Goal: Use online tool/utility: Utilize a website feature to perform a specific function

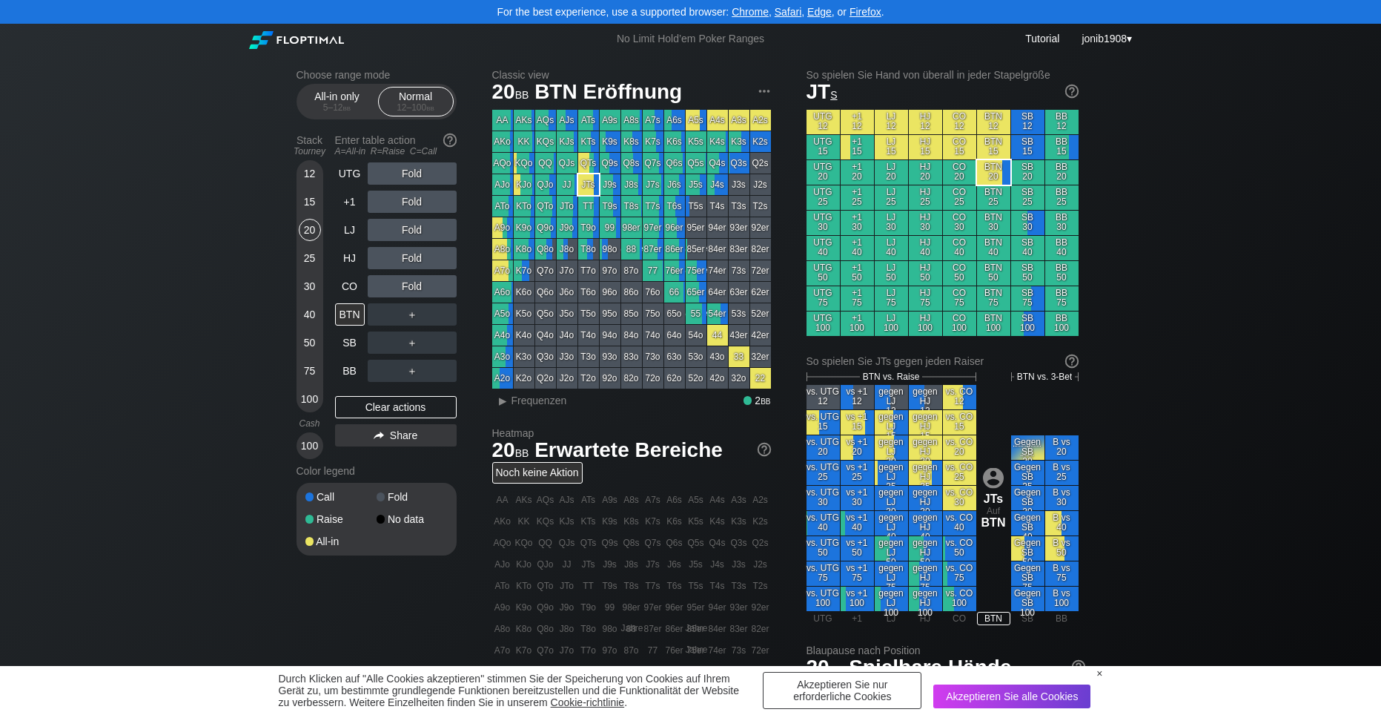
click at [1126, 270] on div "Choose range mode All-in only 5 – 12 bb Normal 12 – 100 bb Stack Tourney Enter …" at bounding box center [690, 527] width 1381 height 947
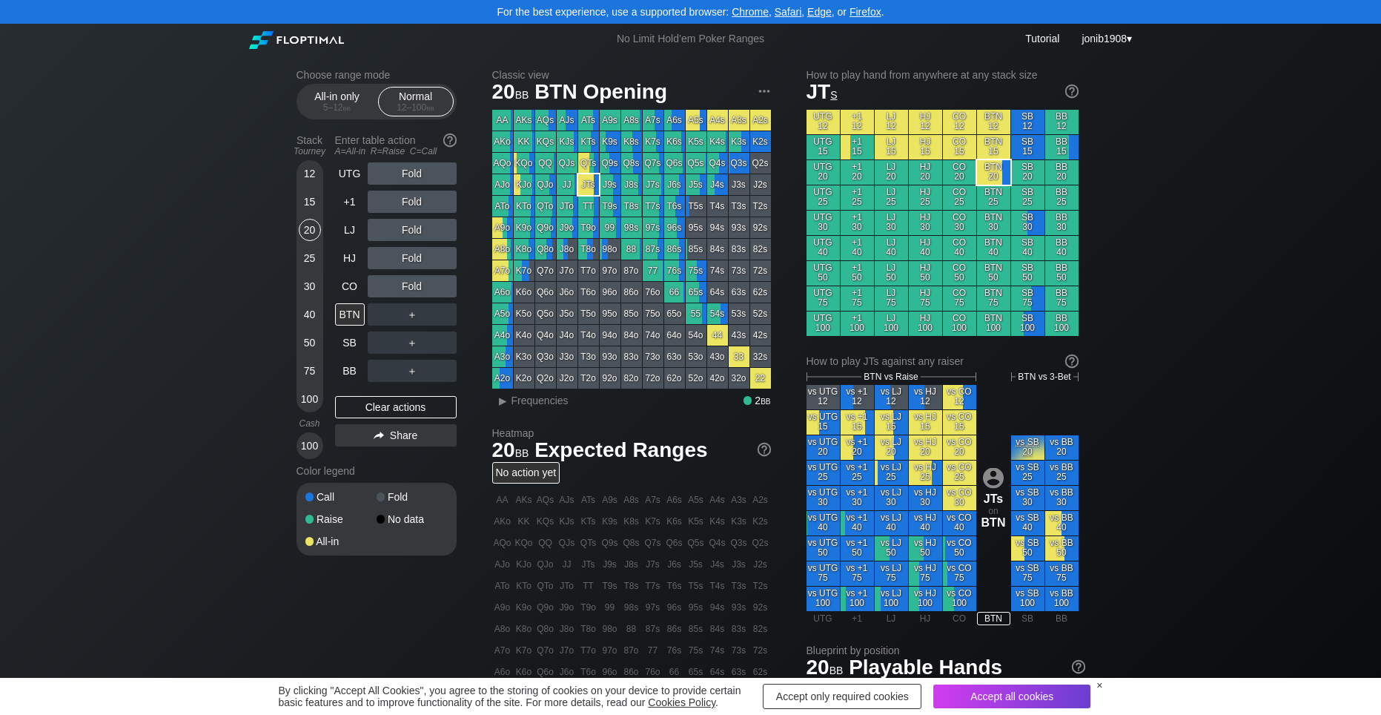
click at [1377, 160] on div "Choose range mode All-in only 5 – 12 bb Normal 12 – 100 bb Stack Tourney Enter …" at bounding box center [690, 527] width 1381 height 947
click at [414, 232] on div "R ✕" at bounding box center [411, 230] width 29 height 22
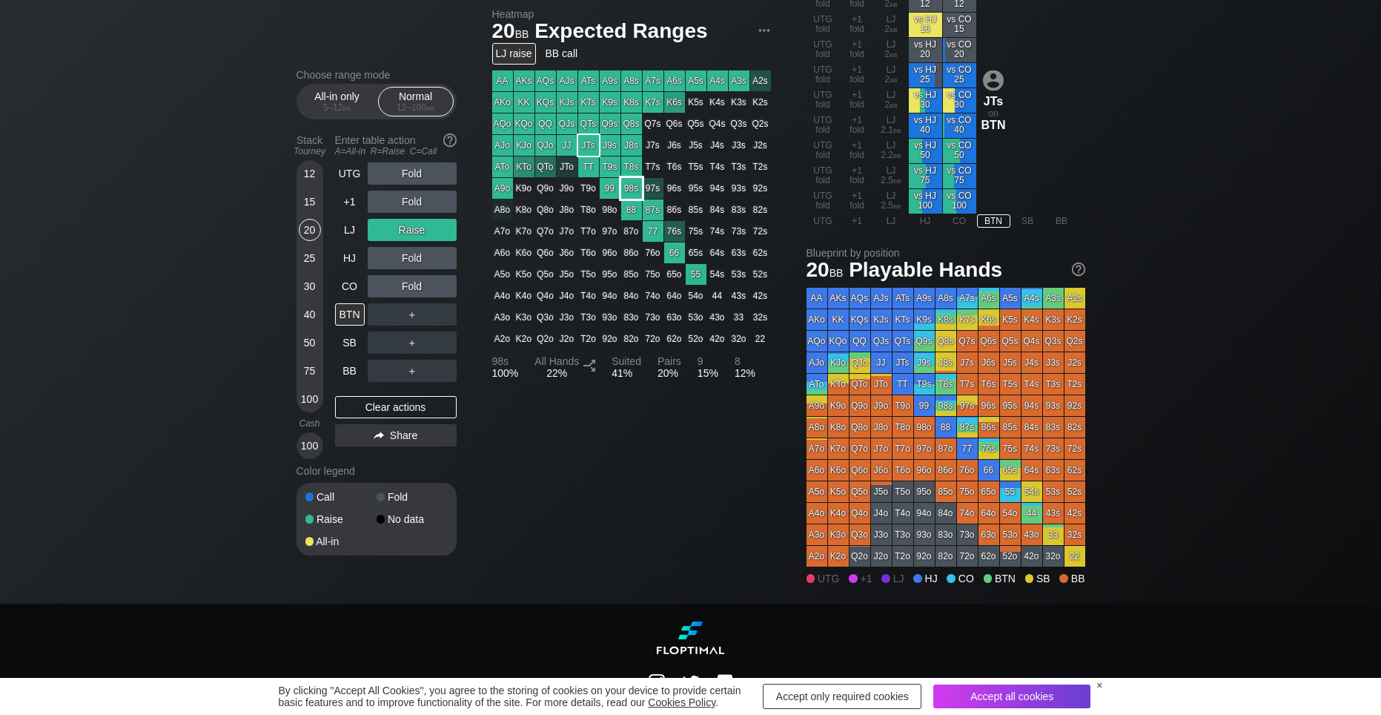
scroll to position [480, 0]
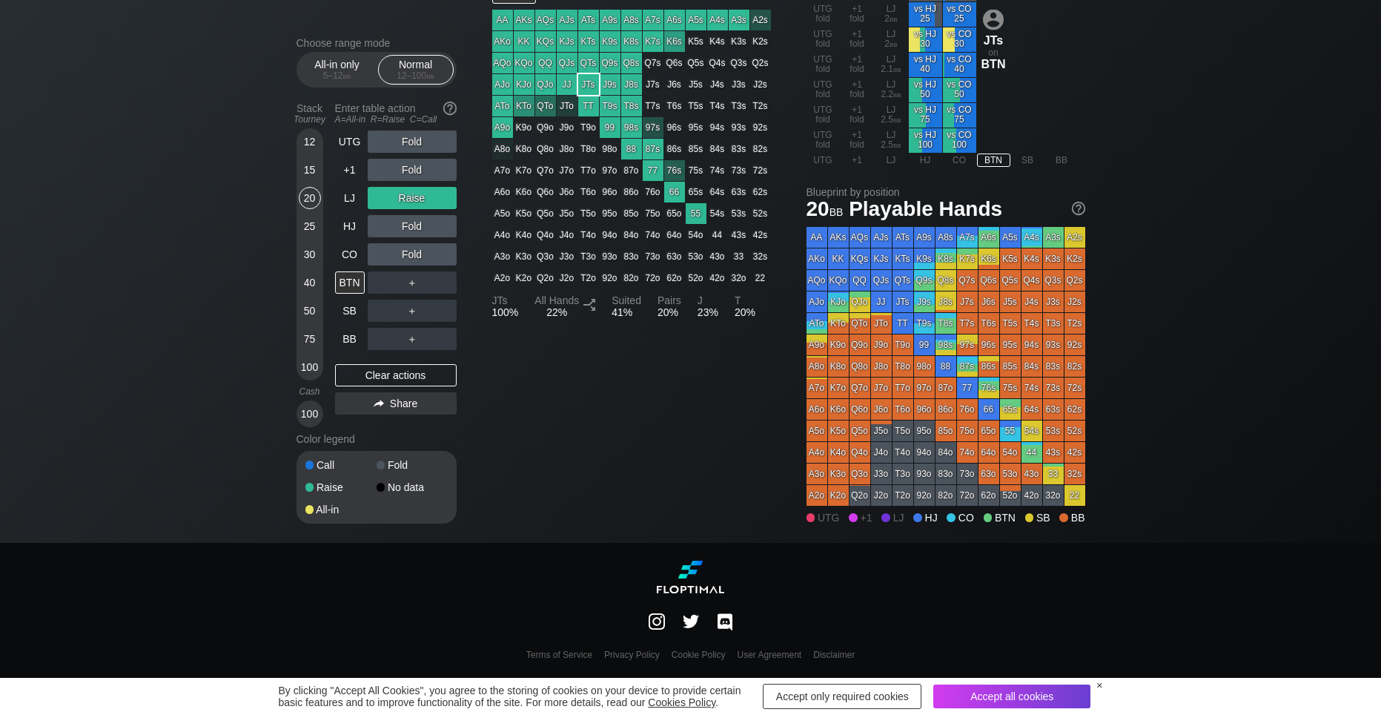
drag, startPoint x: 831, startPoint y: 205, endPoint x: 973, endPoint y: 196, distance: 141.9
click at [973, 196] on h1 "20 bb Playable Hands" at bounding box center [946, 208] width 279 height 24
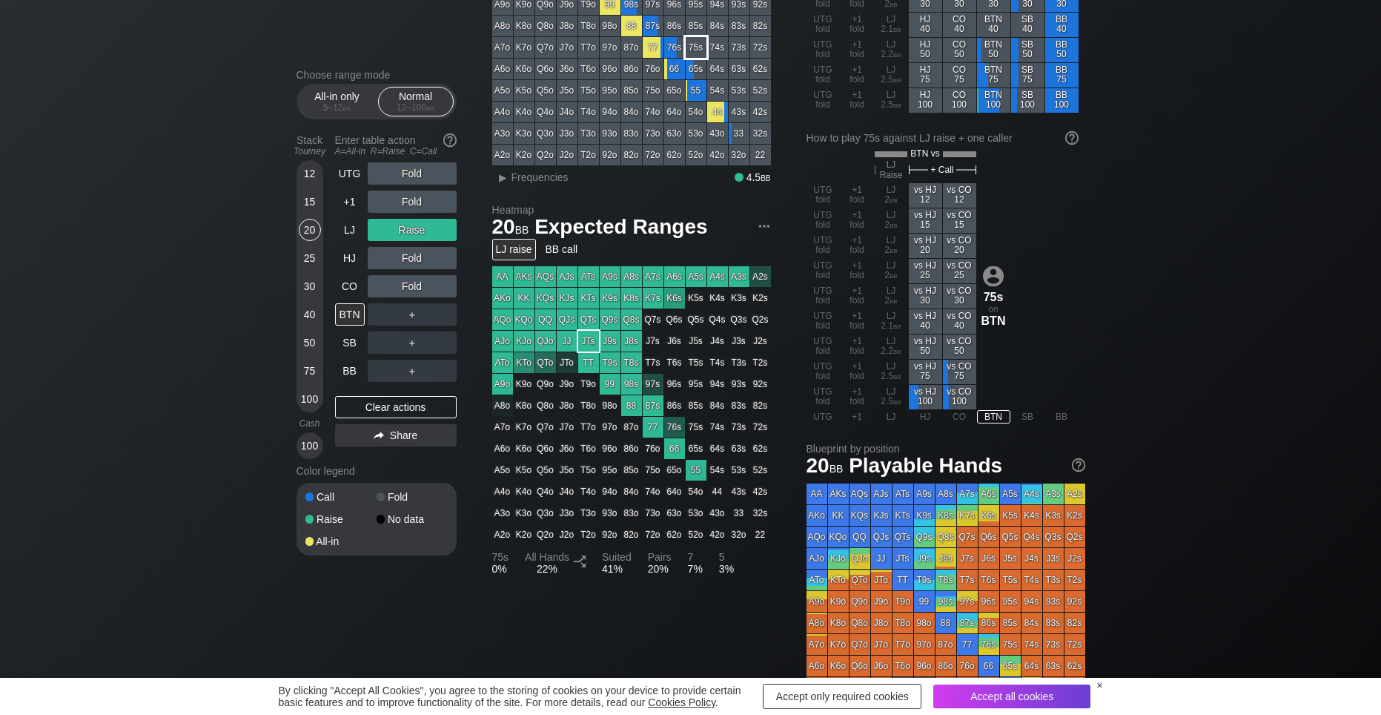
scroll to position [0, 0]
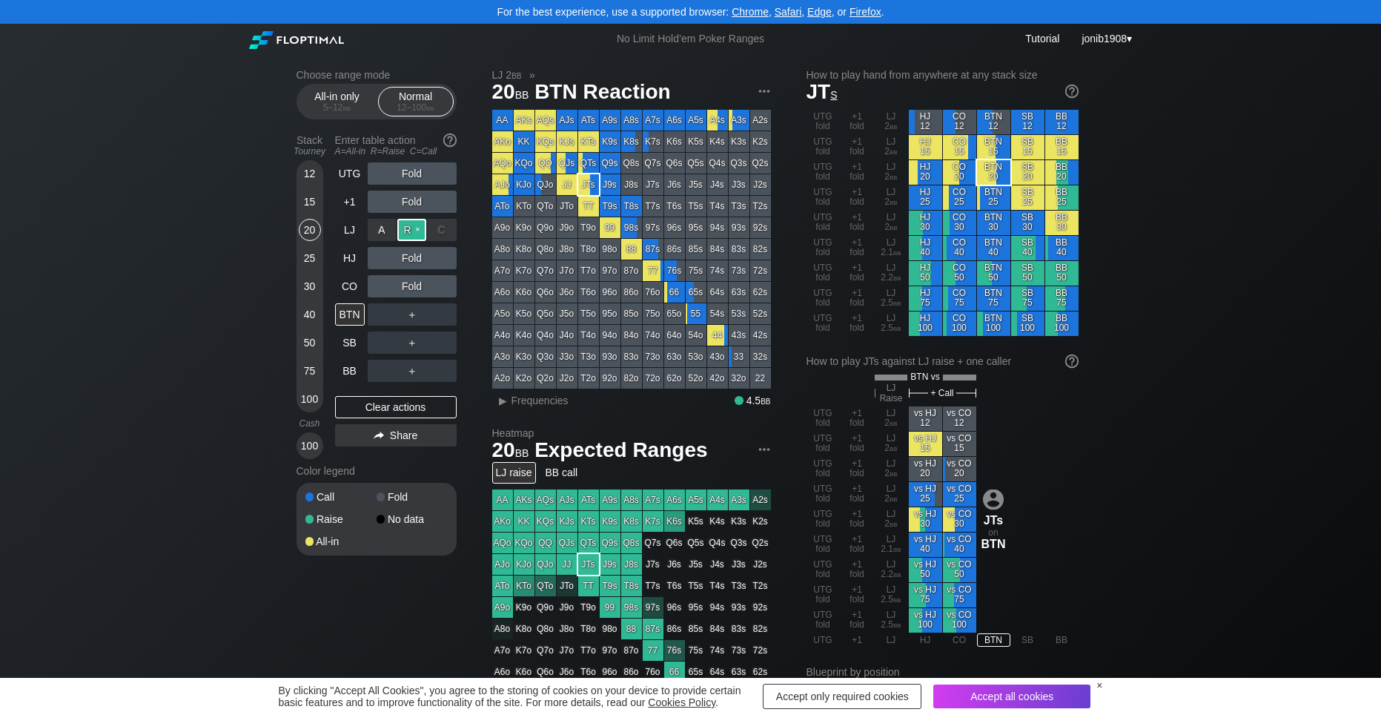
click at [416, 225] on div "R ✕" at bounding box center [411, 230] width 29 height 22
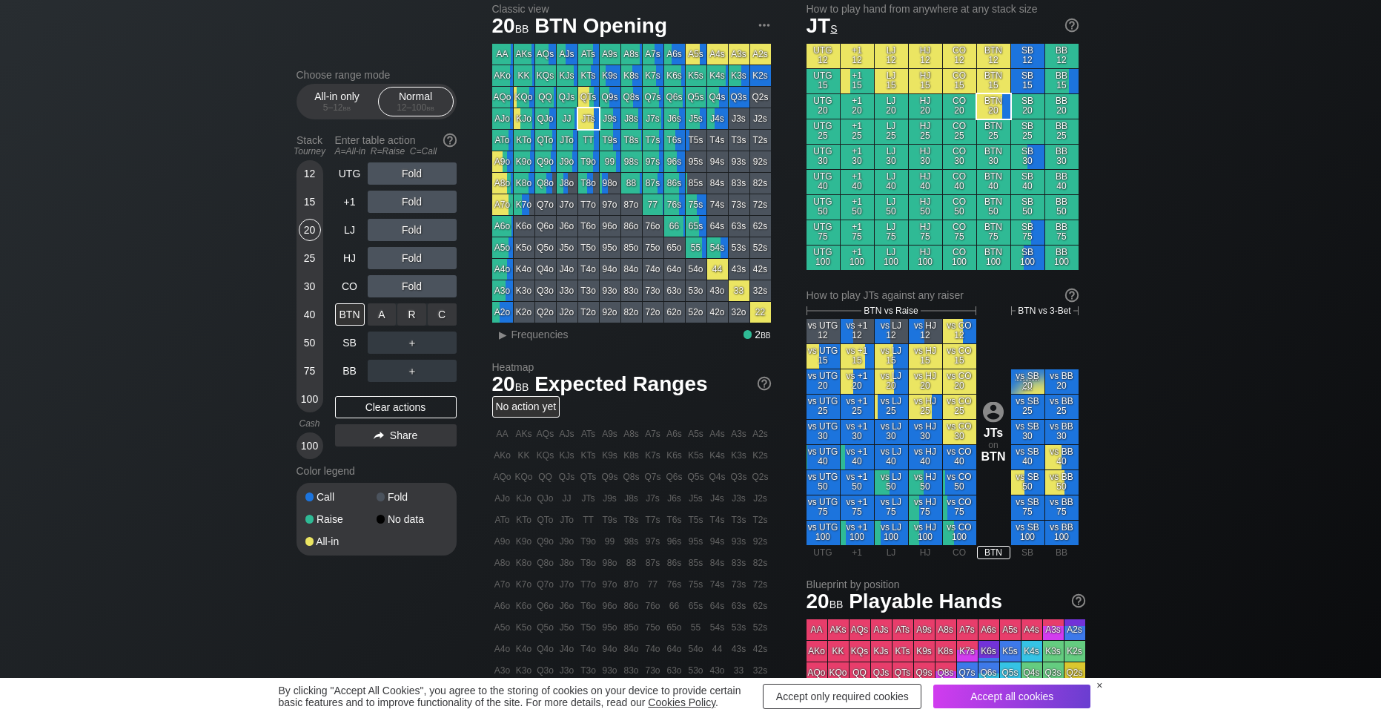
scroll to position [74, 0]
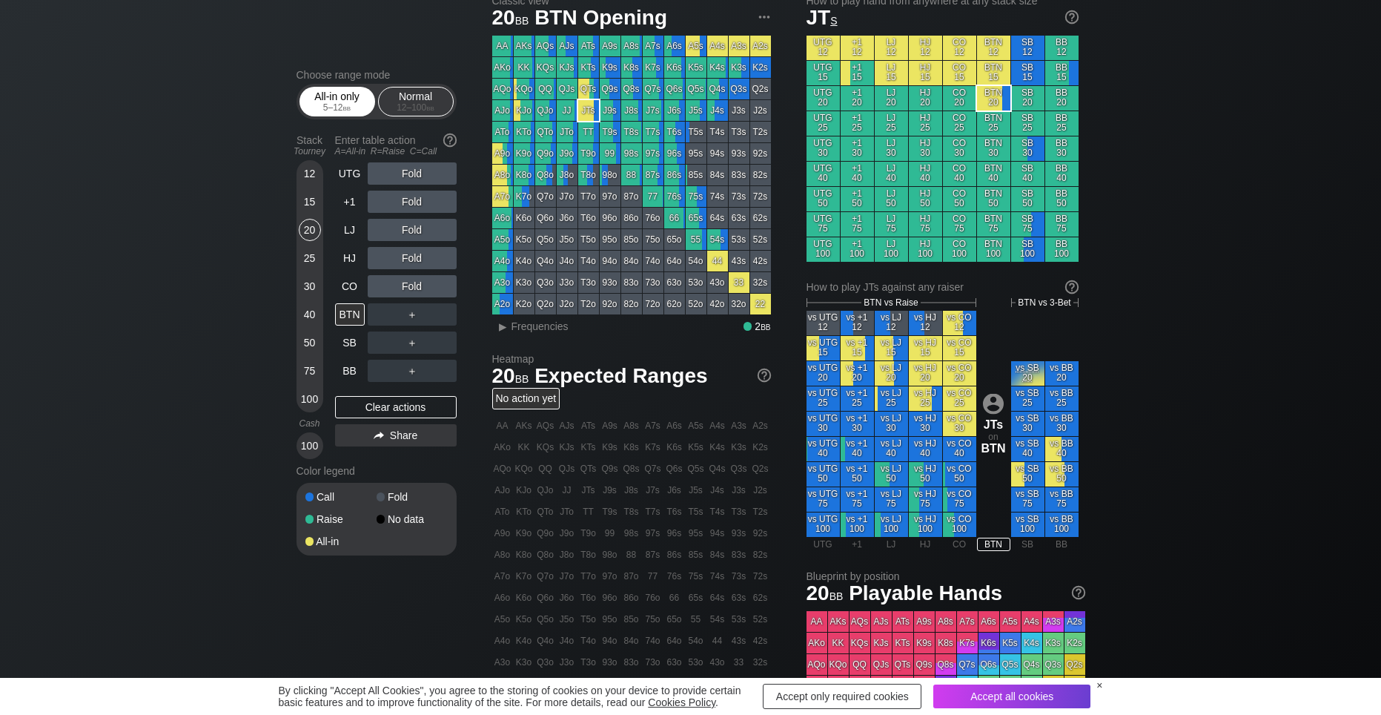
click at [321, 102] on div "5 – 12 bb" at bounding box center [337, 107] width 62 height 10
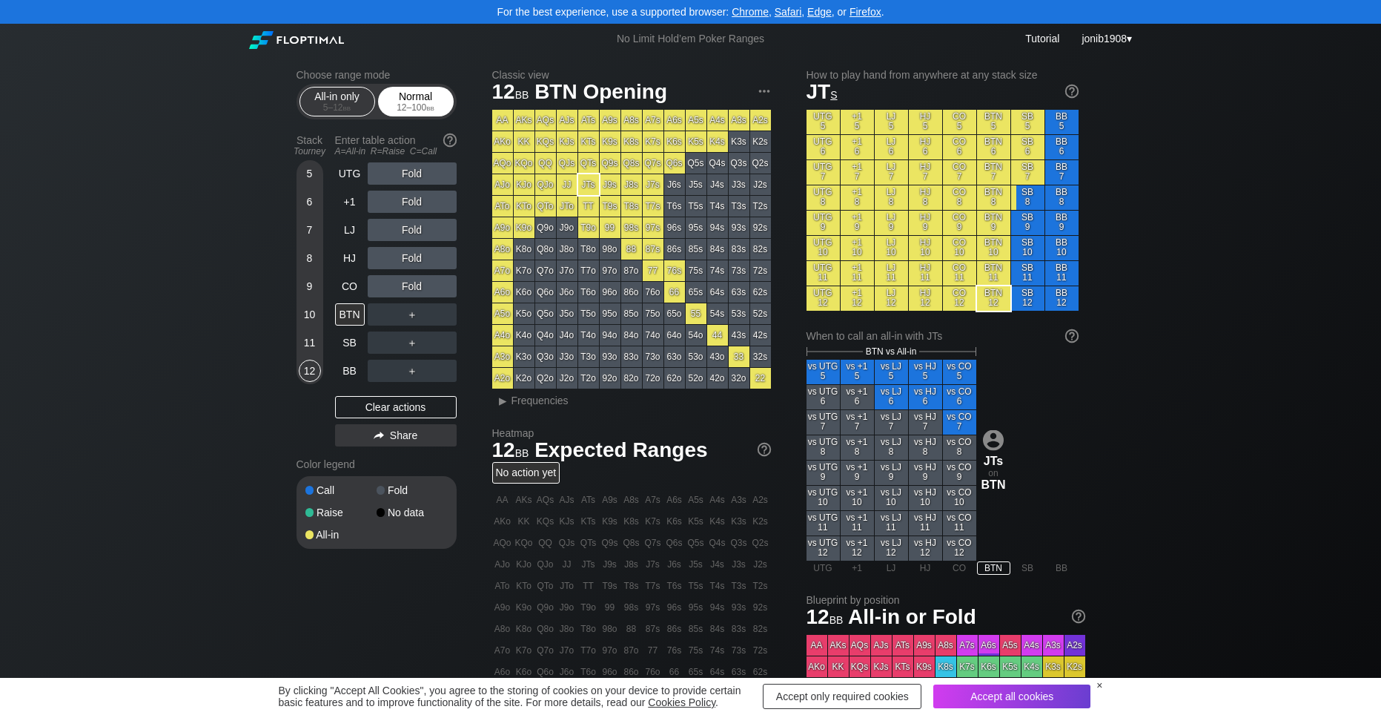
click at [400, 103] on div "12 – 100 bb" at bounding box center [416, 107] width 62 height 10
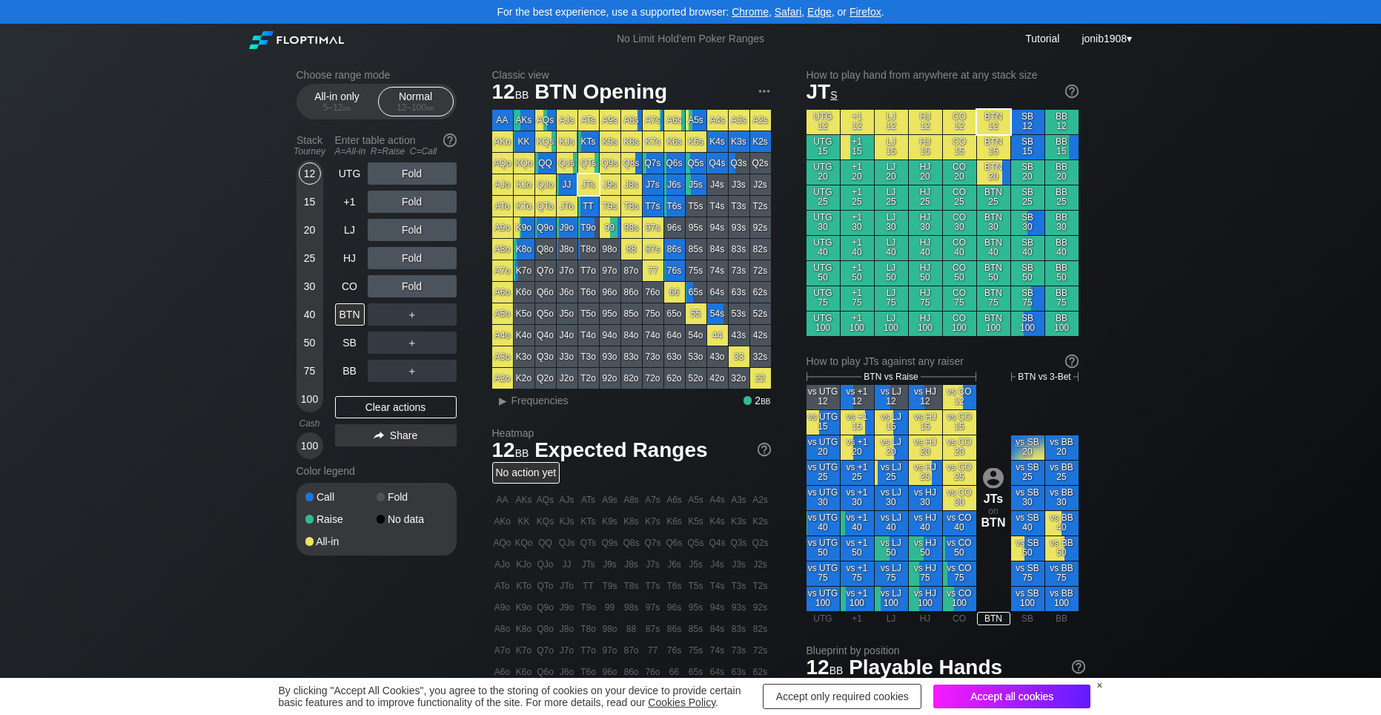
click at [994, 668] on div "Accept all cookies" at bounding box center [1011, 696] width 157 height 24
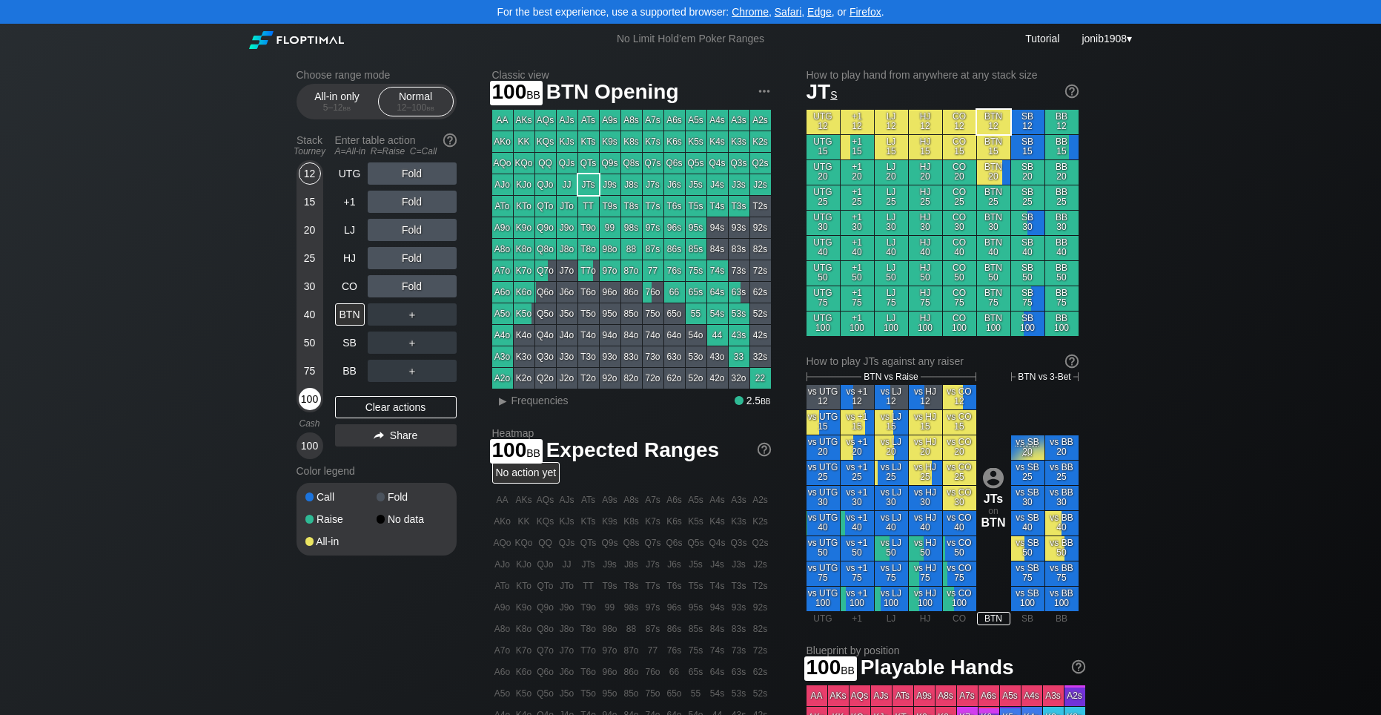
click at [303, 401] on div "100" at bounding box center [310, 399] width 22 height 22
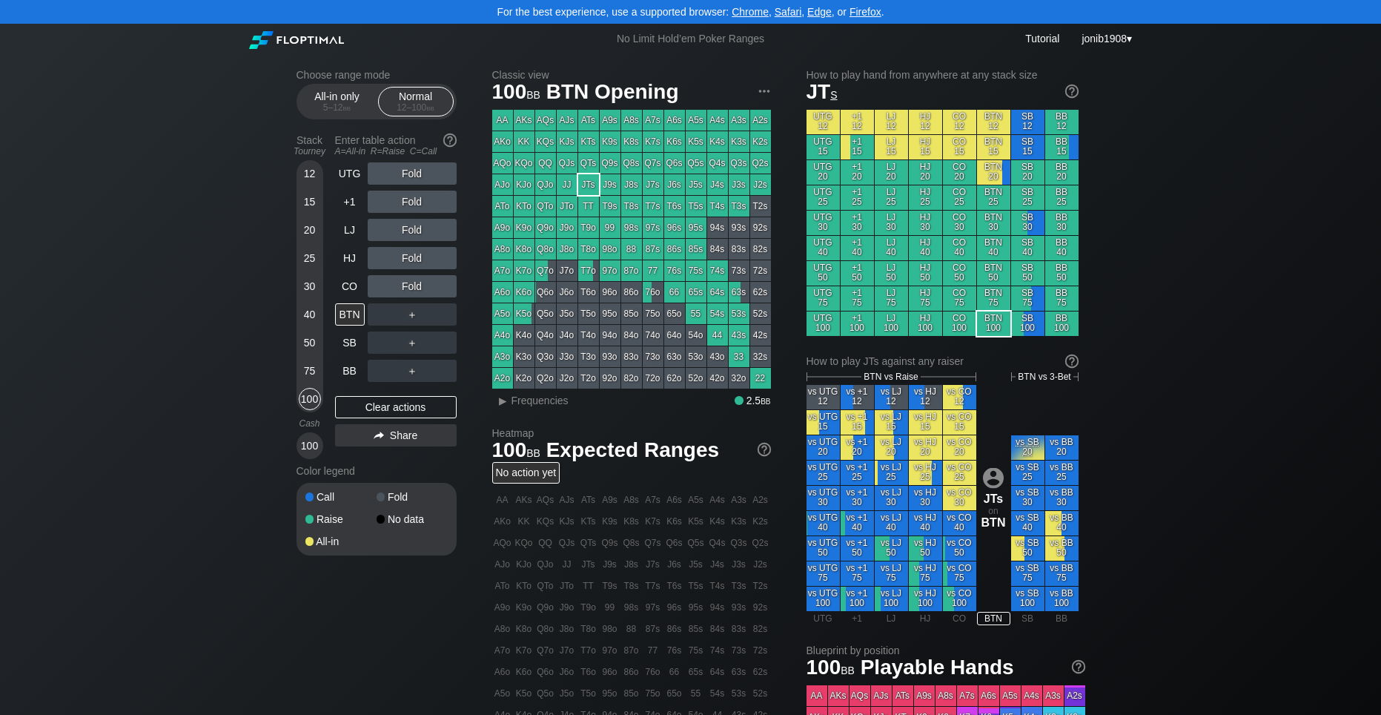
click at [206, 370] on div "Choose range mode All-in only 5 – 12 bb Normal 12 – 100 bb Stack Tourney Enter …" at bounding box center [690, 527] width 1381 height 947
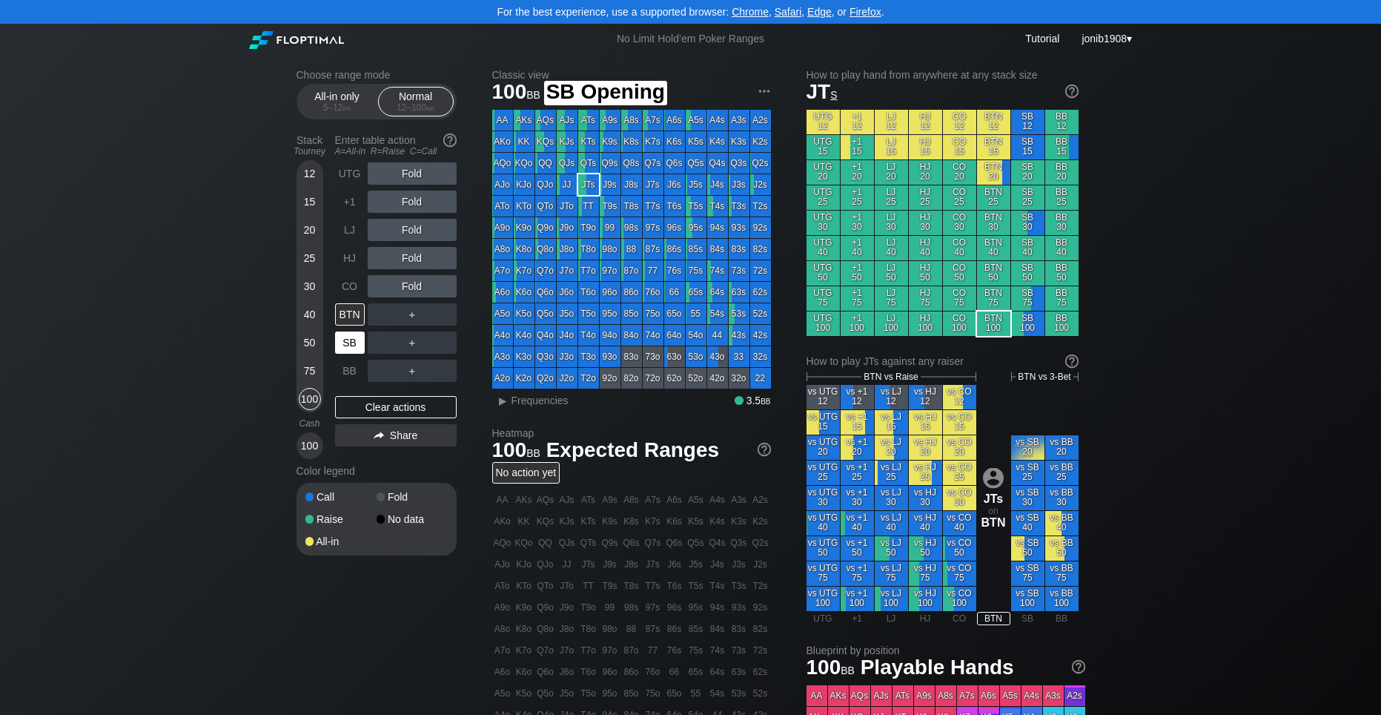
click at [348, 348] on div "SB" at bounding box center [350, 342] width 30 height 22
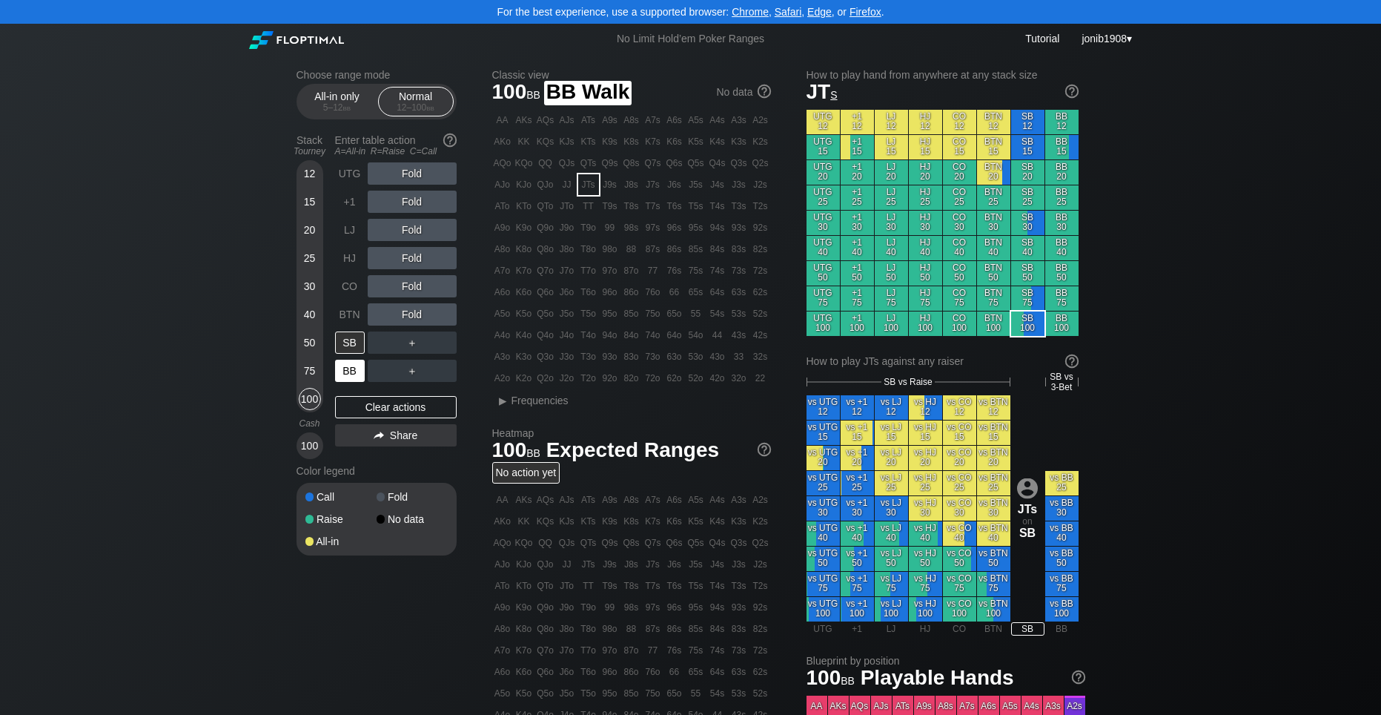
click at [345, 377] on div "BB" at bounding box center [350, 371] width 30 height 22
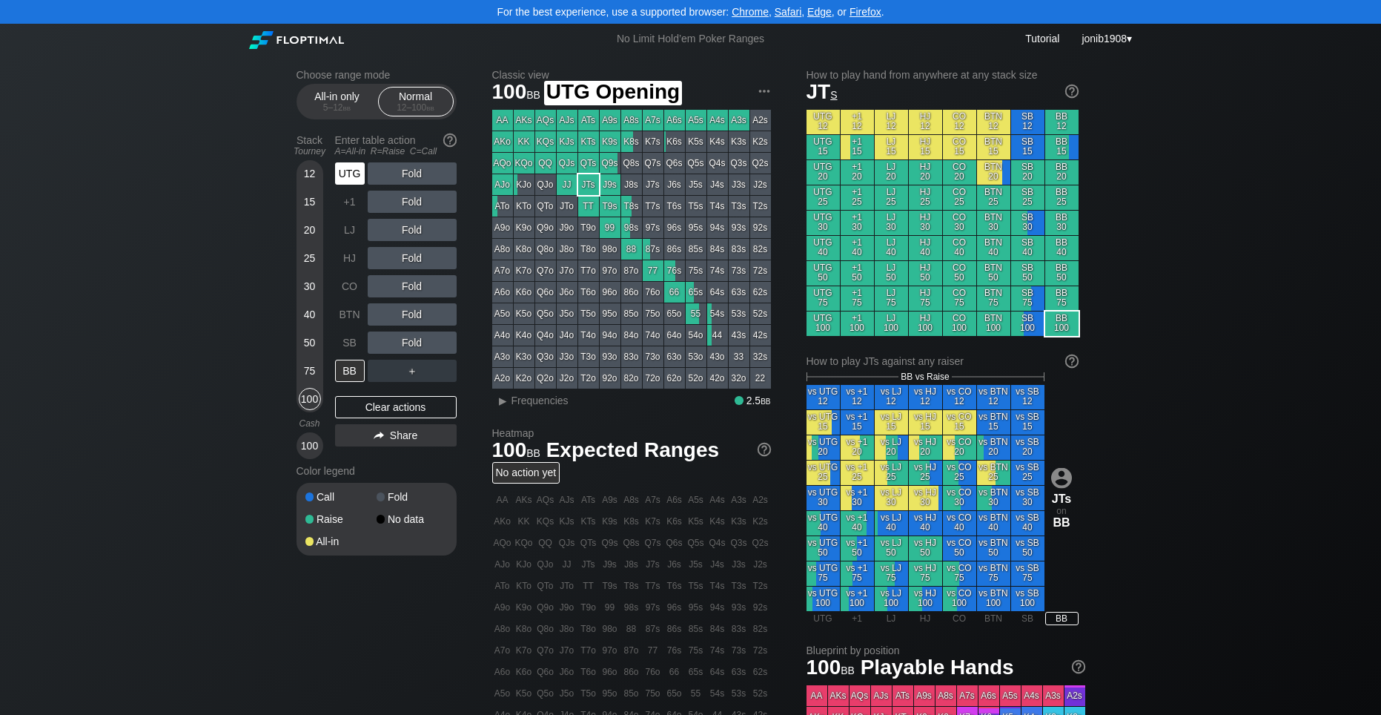
click at [348, 168] on div "UTG" at bounding box center [350, 173] width 30 height 22
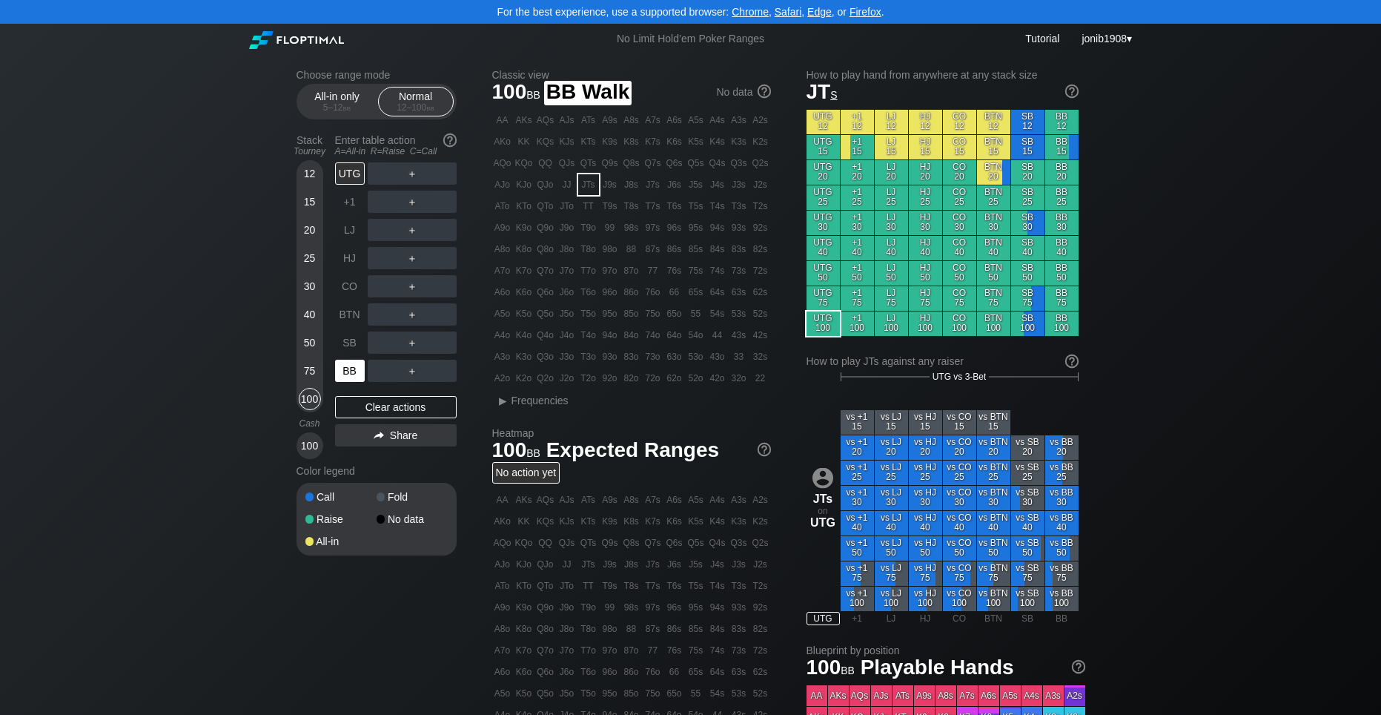
click at [345, 363] on div "BB" at bounding box center [350, 371] width 30 height 22
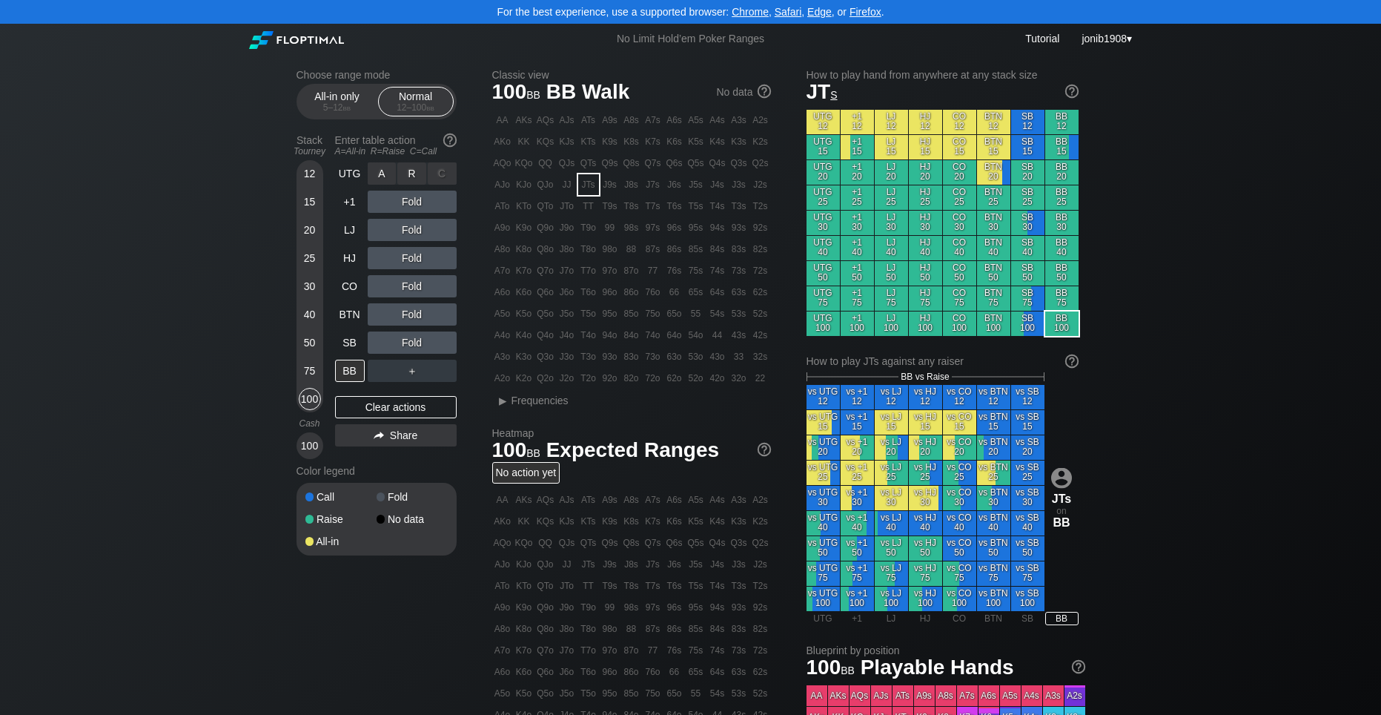
click at [443, 169] on div "C ✕" at bounding box center [442, 173] width 29 height 22
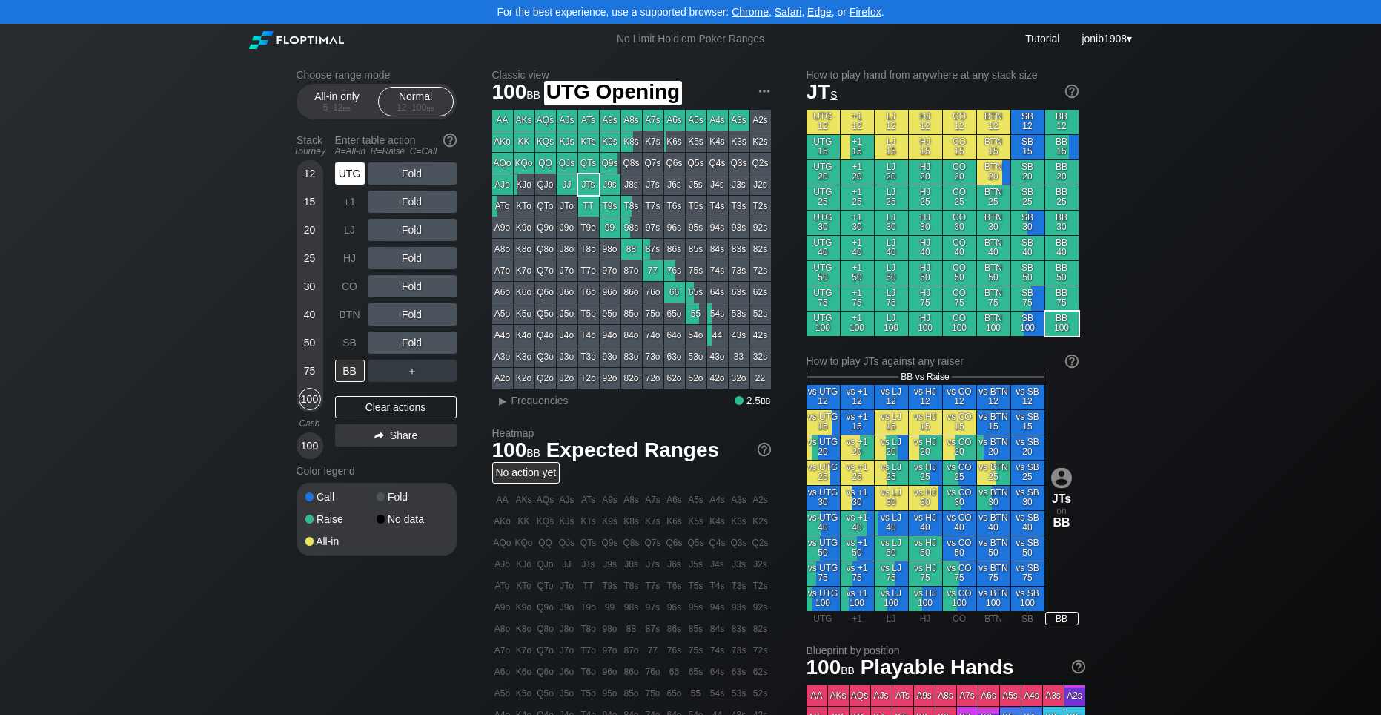
click at [348, 169] on div "UTG" at bounding box center [350, 173] width 30 height 22
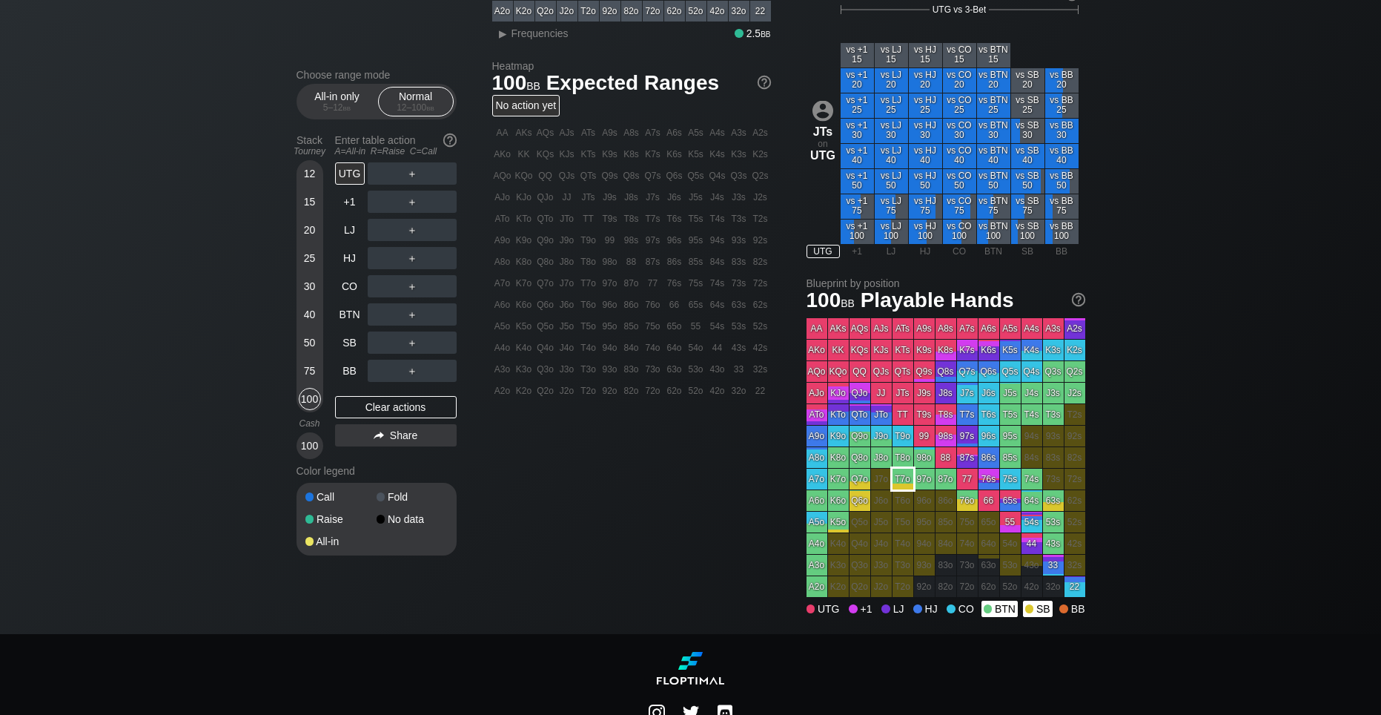
scroll to position [371, 0]
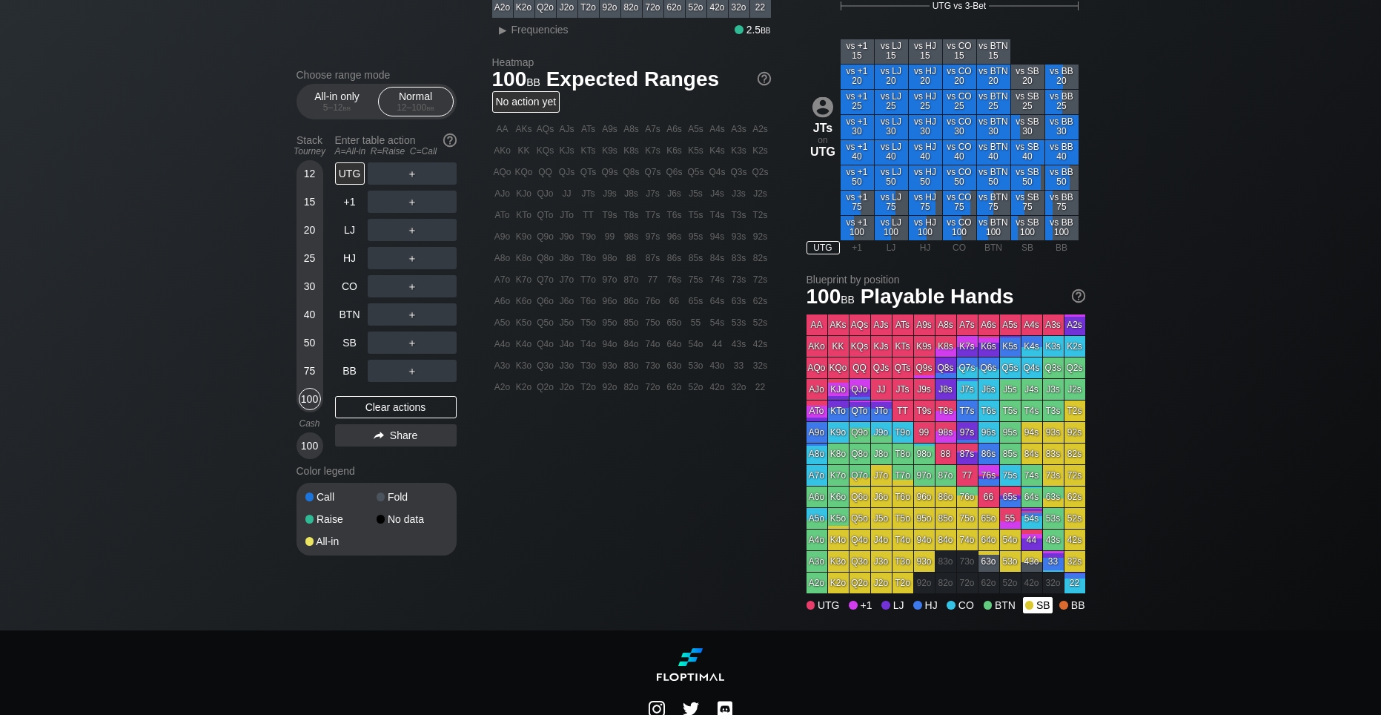
click at [1034, 606] on div "SB" at bounding box center [1038, 605] width 30 height 16
click at [1038, 604] on div "SB" at bounding box center [1038, 605] width 30 height 16
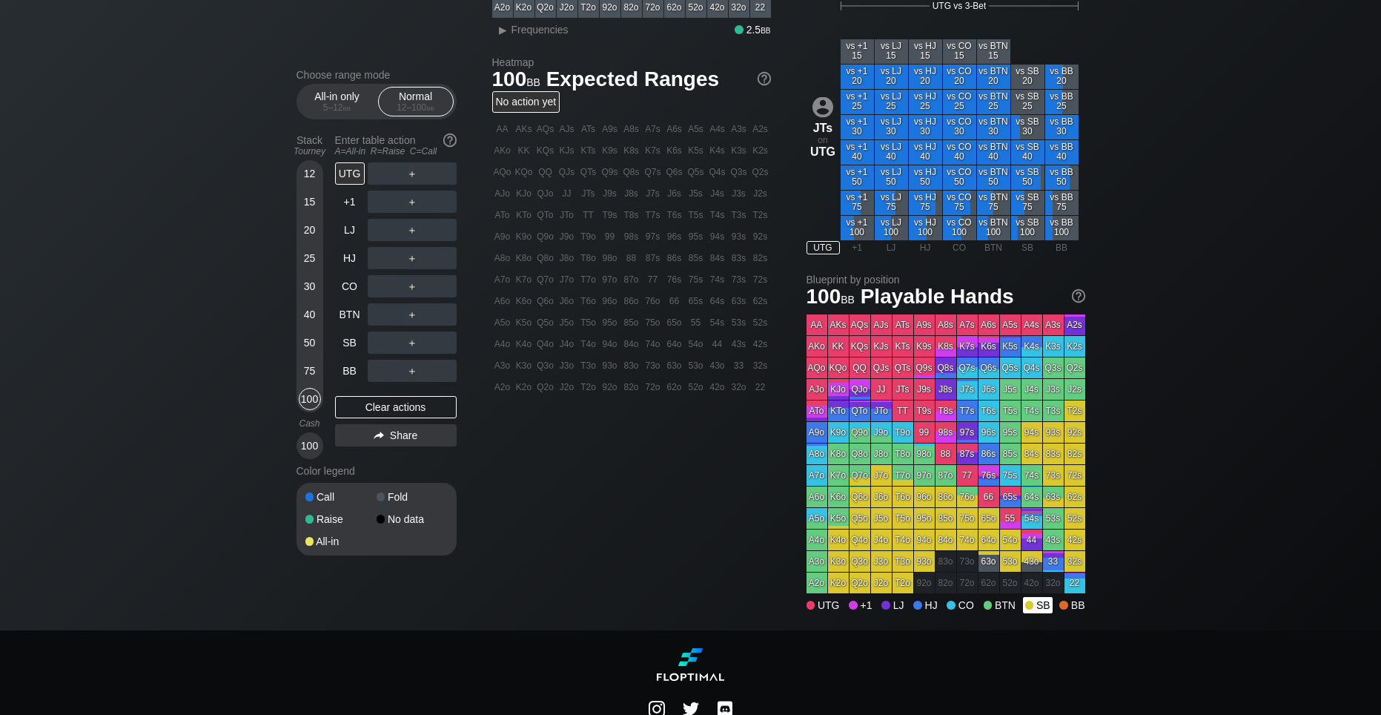
click at [1036, 607] on div "SB" at bounding box center [1038, 605] width 30 height 16
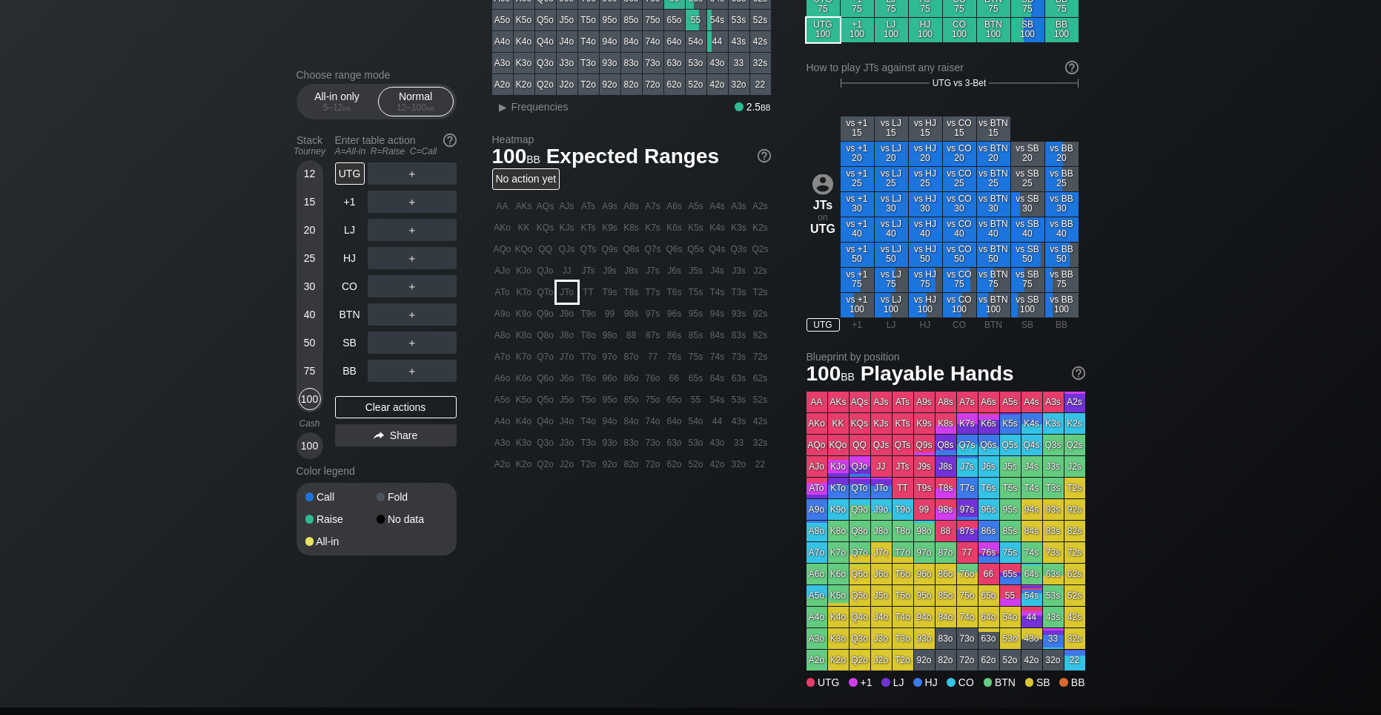
scroll to position [297, 0]
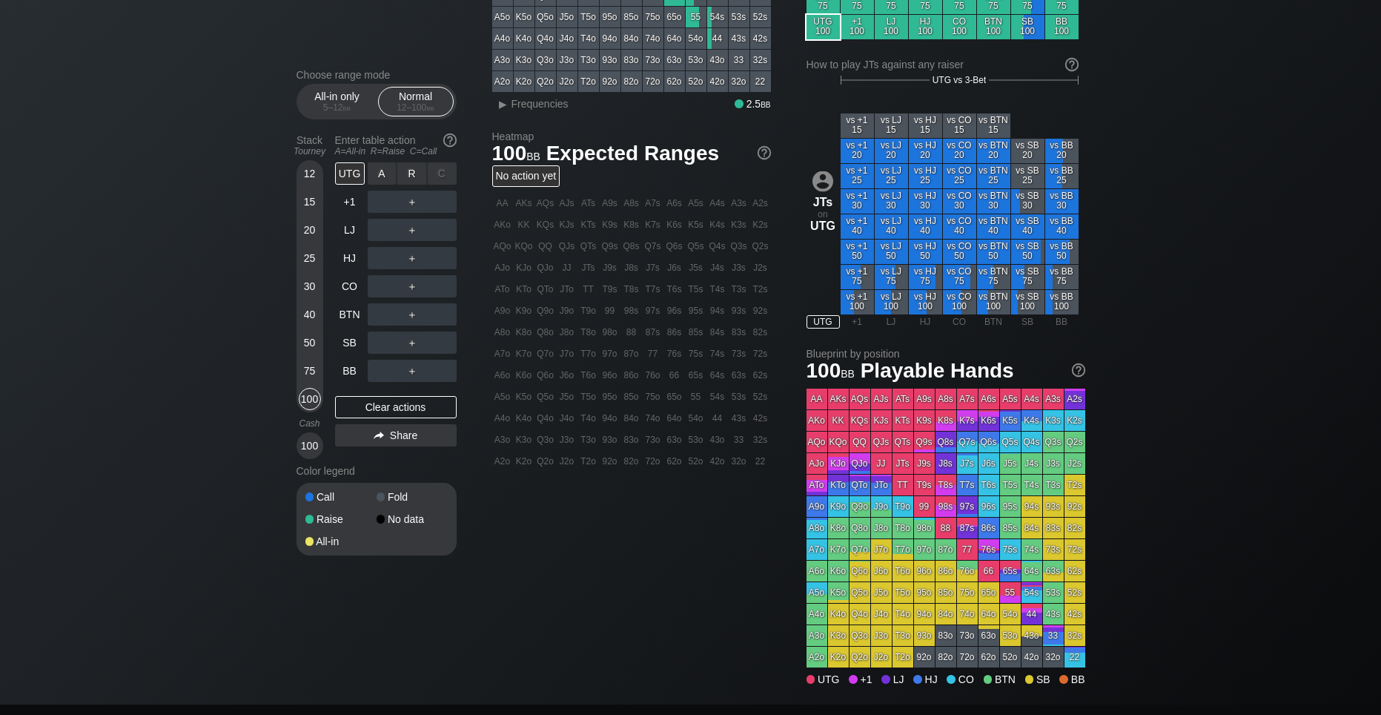
click at [443, 174] on div "C ✕" at bounding box center [442, 173] width 29 height 22
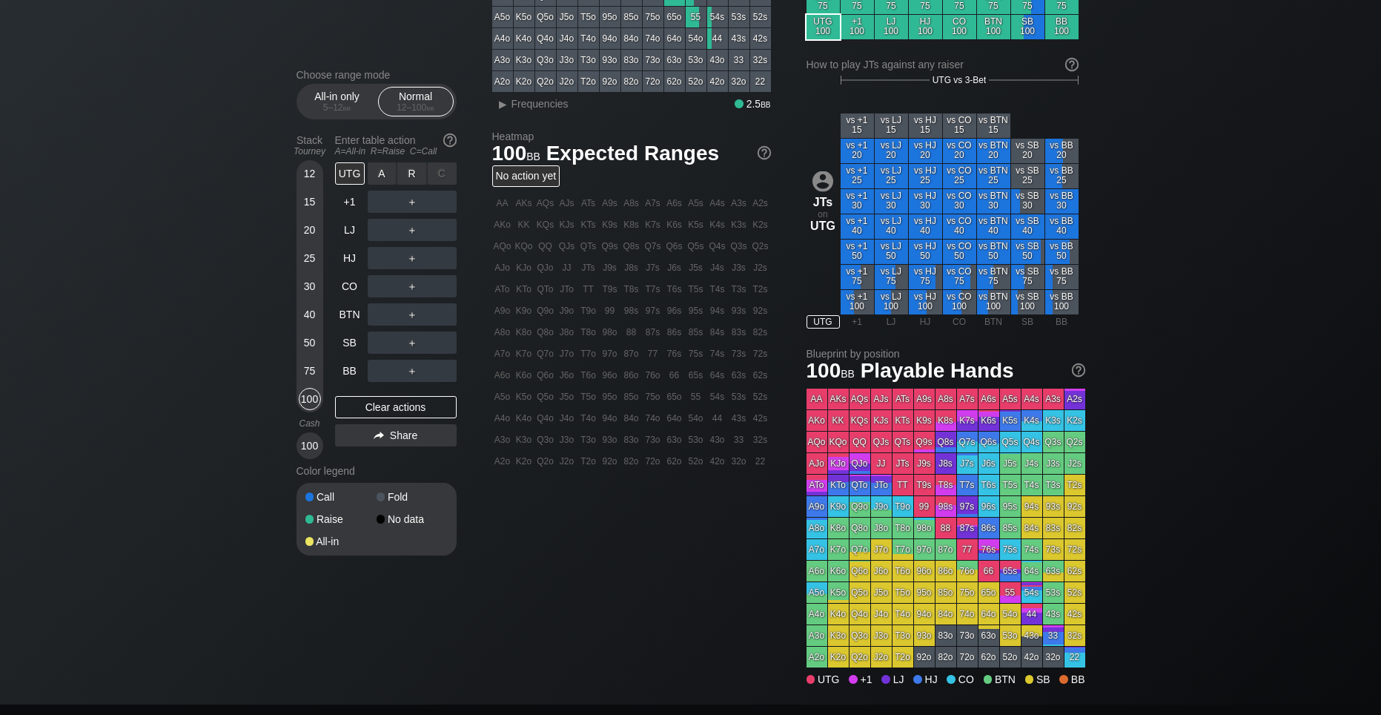
click at [443, 174] on div "C ✕" at bounding box center [442, 173] width 29 height 22
click at [425, 410] on div "Clear actions" at bounding box center [396, 407] width 122 height 22
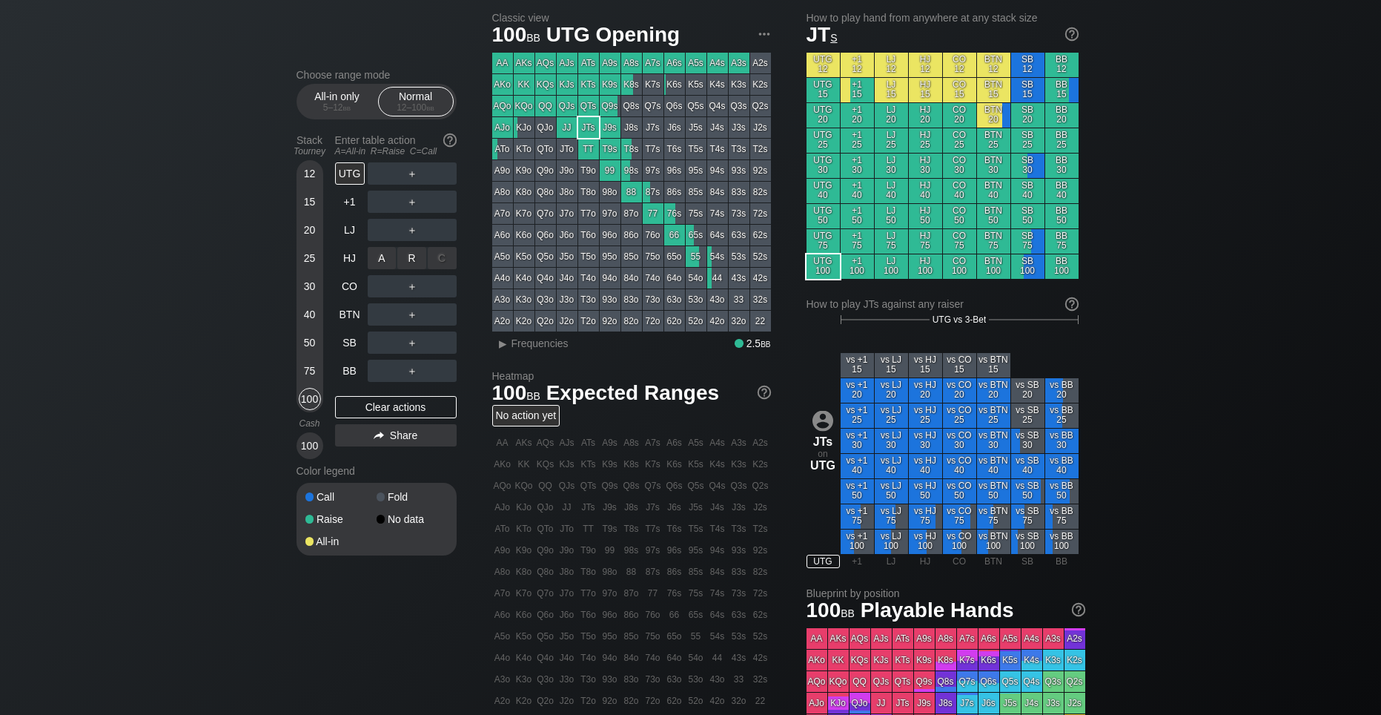
scroll to position [0, 0]
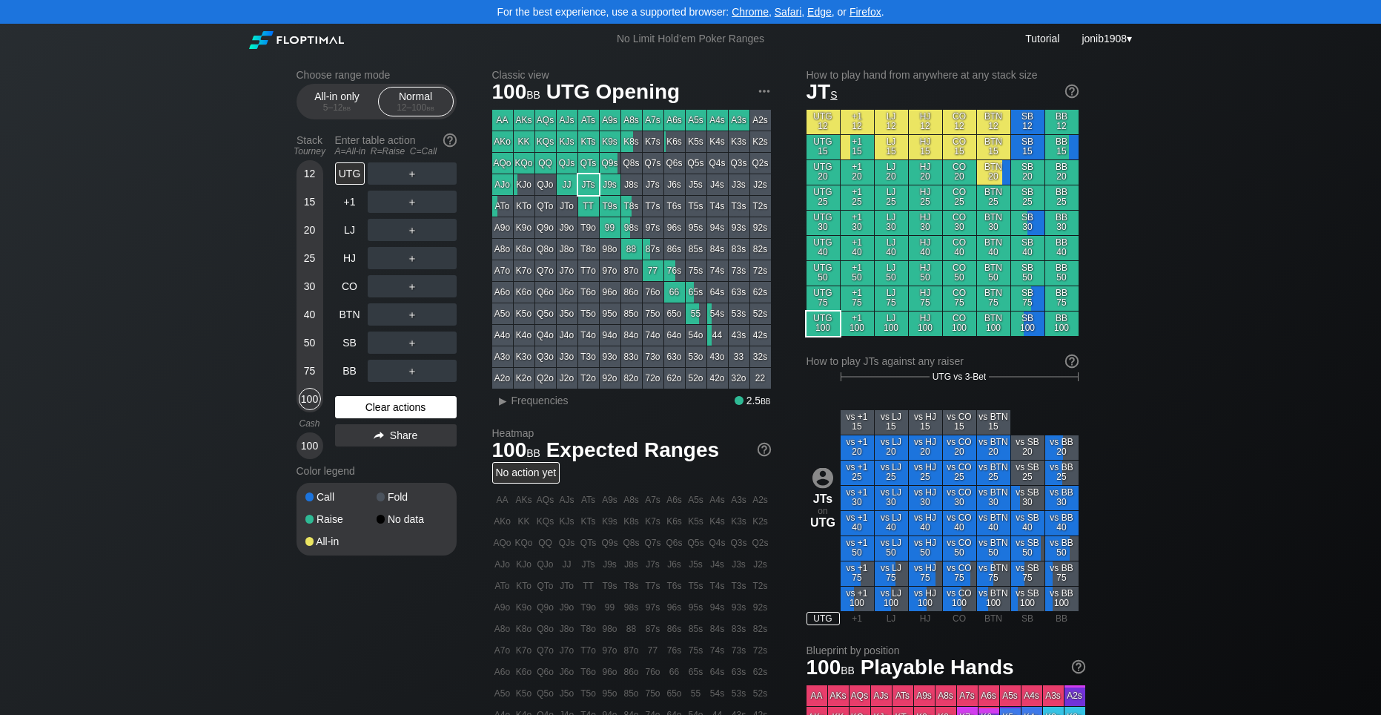
click at [415, 408] on div "Clear actions" at bounding box center [396, 407] width 122 height 22
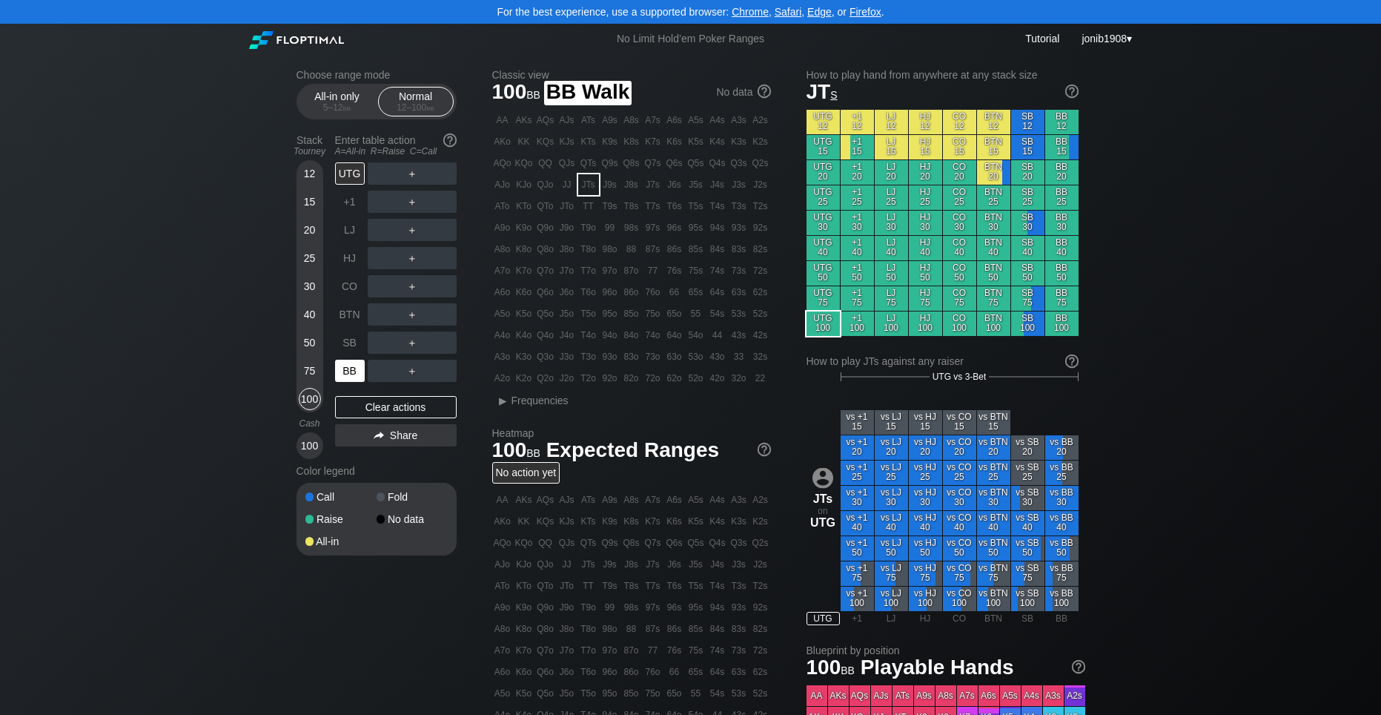
click at [340, 373] on div "BB" at bounding box center [350, 371] width 30 height 22
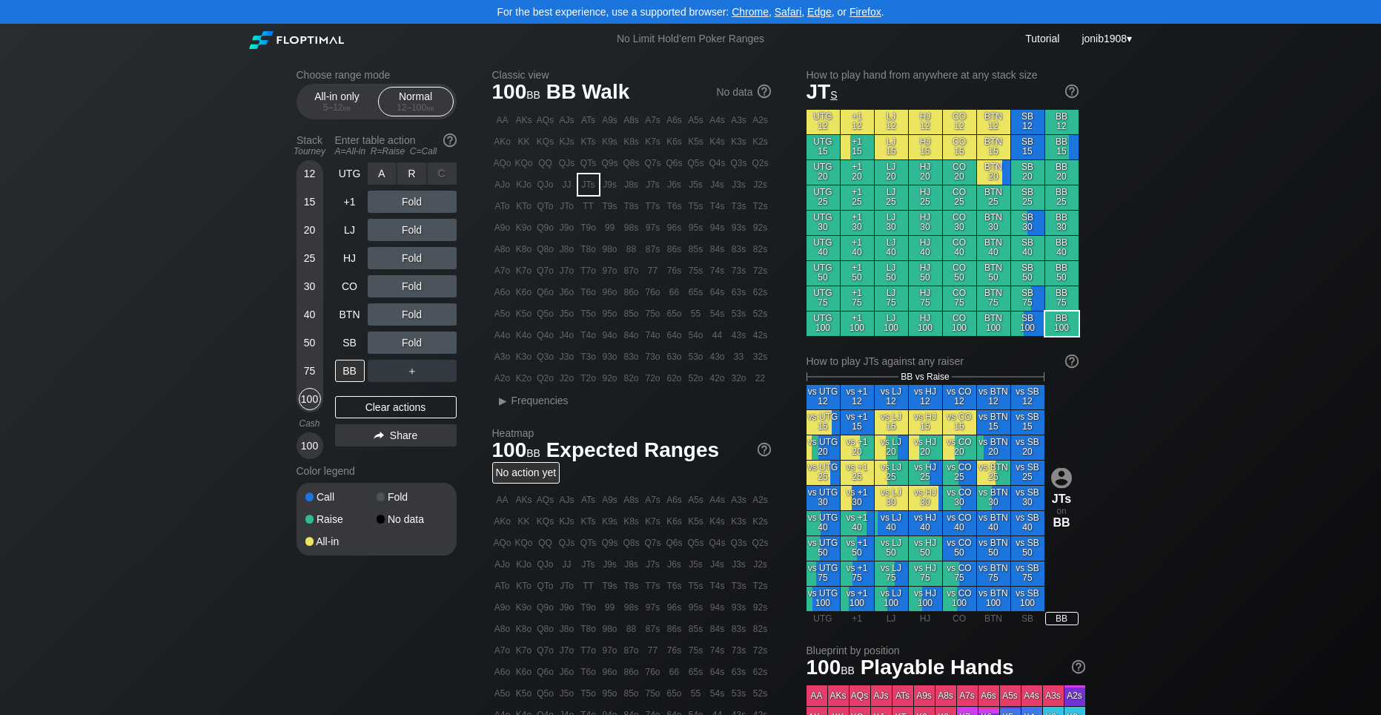
click at [443, 170] on div "C ✕" at bounding box center [442, 173] width 29 height 22
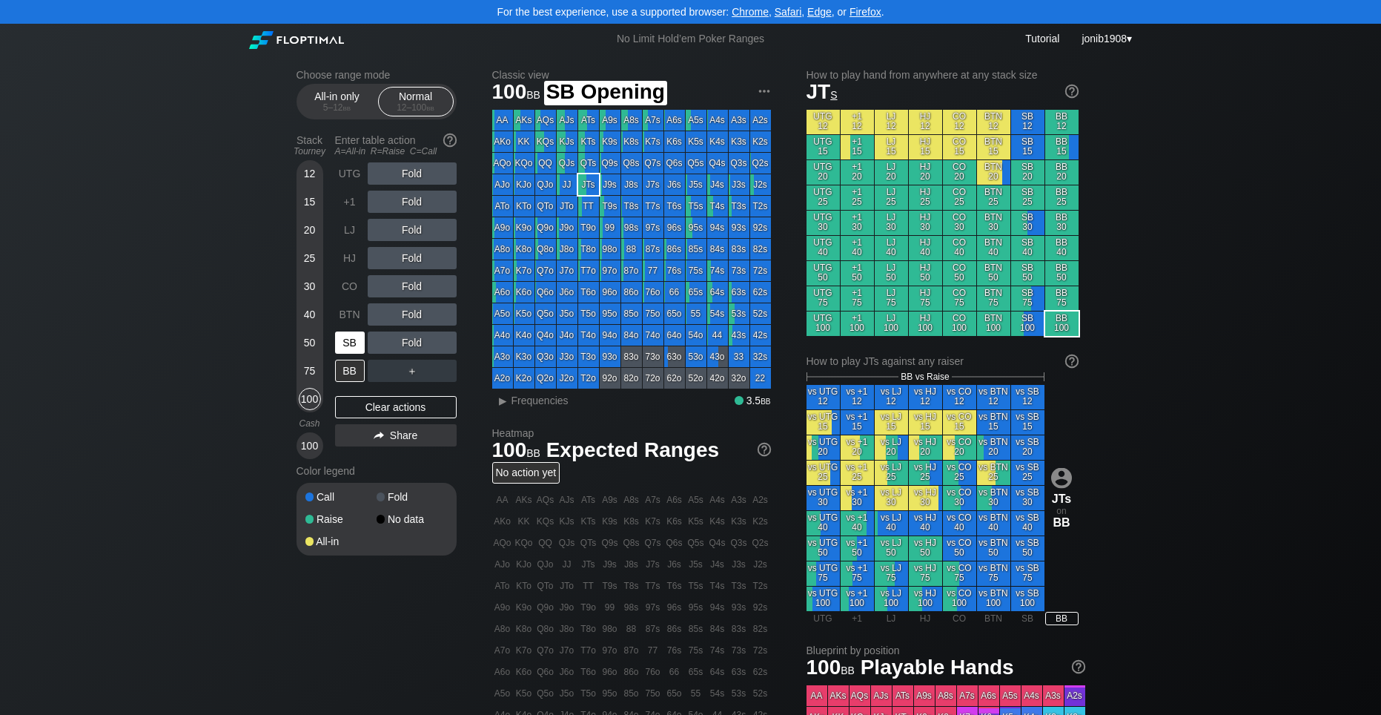
click at [354, 343] on div "SB" at bounding box center [350, 342] width 30 height 22
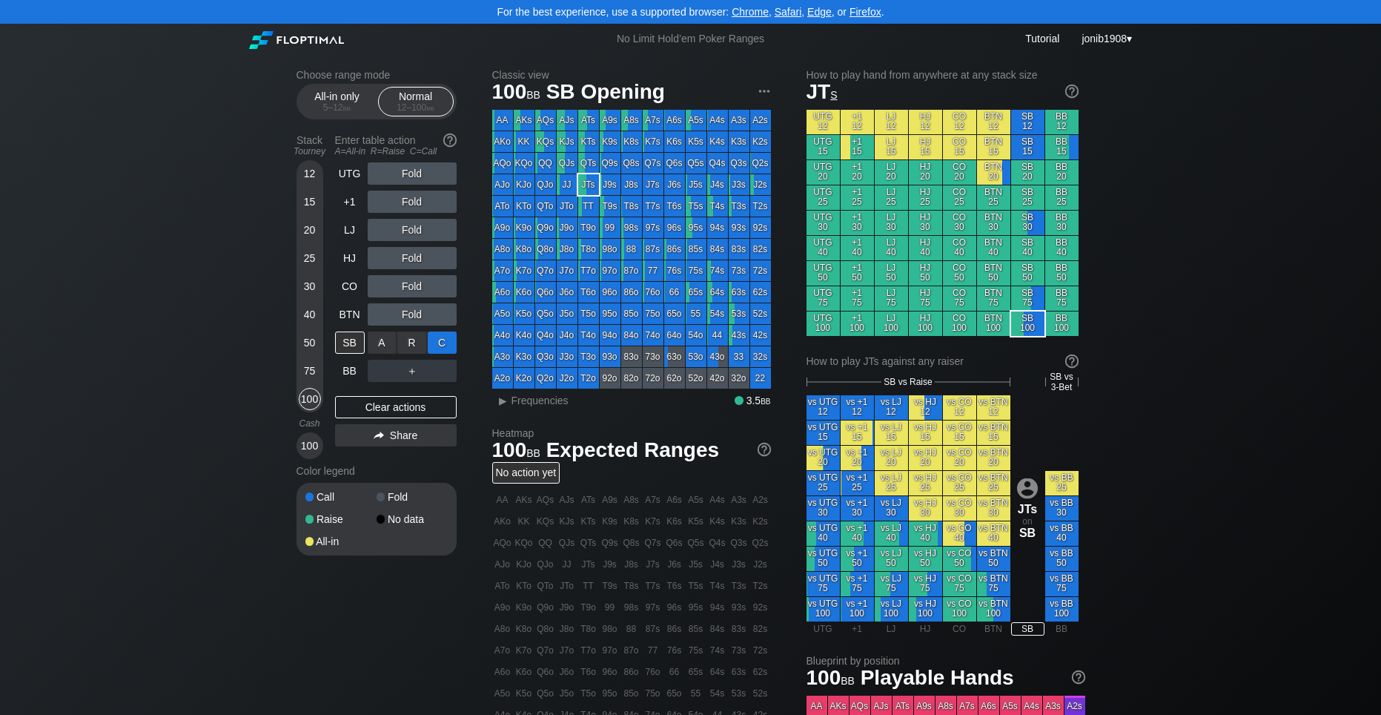
click at [437, 338] on div "C ✕" at bounding box center [442, 342] width 29 height 22
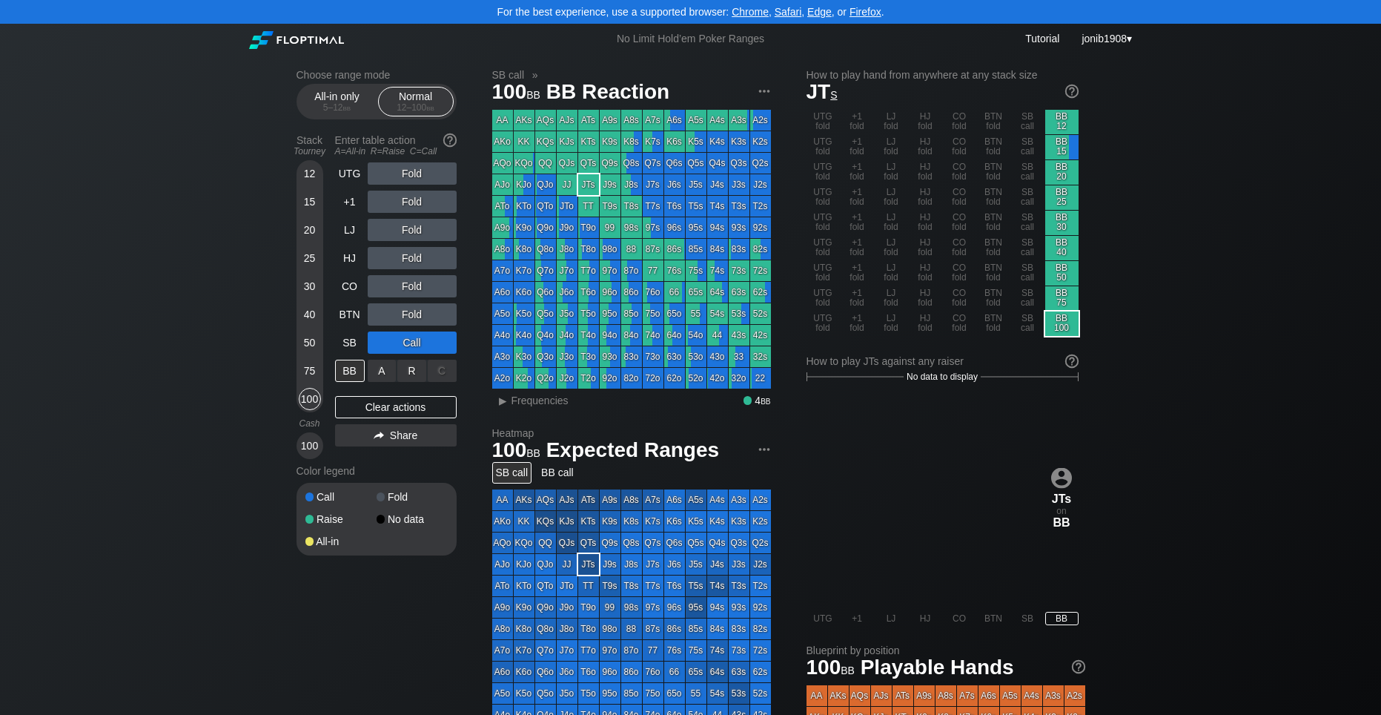
click at [441, 369] on div "C ✕" at bounding box center [442, 371] width 29 height 22
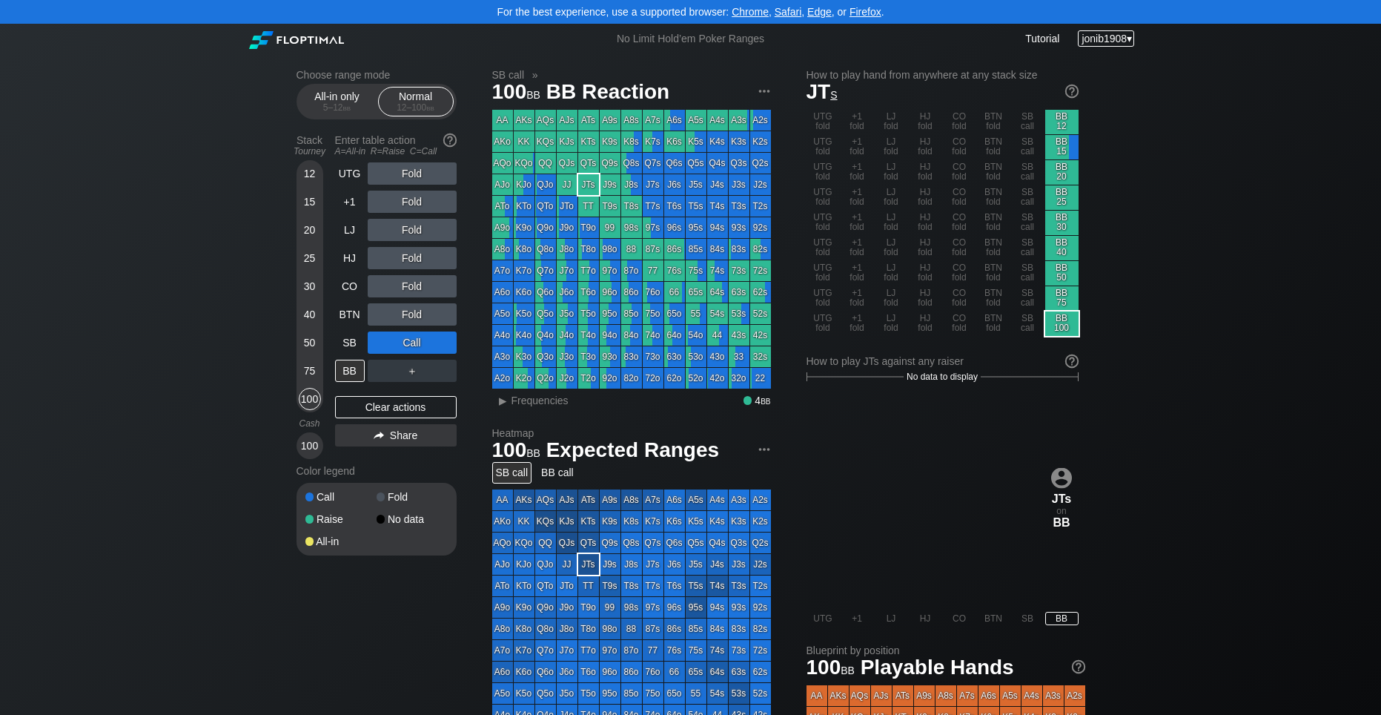
click at [1115, 36] on span "jonib1908" at bounding box center [1104, 39] width 45 height 12
click at [1151, 109] on div "Choose range mode All-in only 5 – 12 bb Normal 12 – 100 bb Stack Tourney Enter …" at bounding box center [690, 527] width 1381 height 947
click at [707, 314] on div "54s" at bounding box center [717, 313] width 21 height 21
click at [721, 305] on div "54s" at bounding box center [717, 313] width 21 height 21
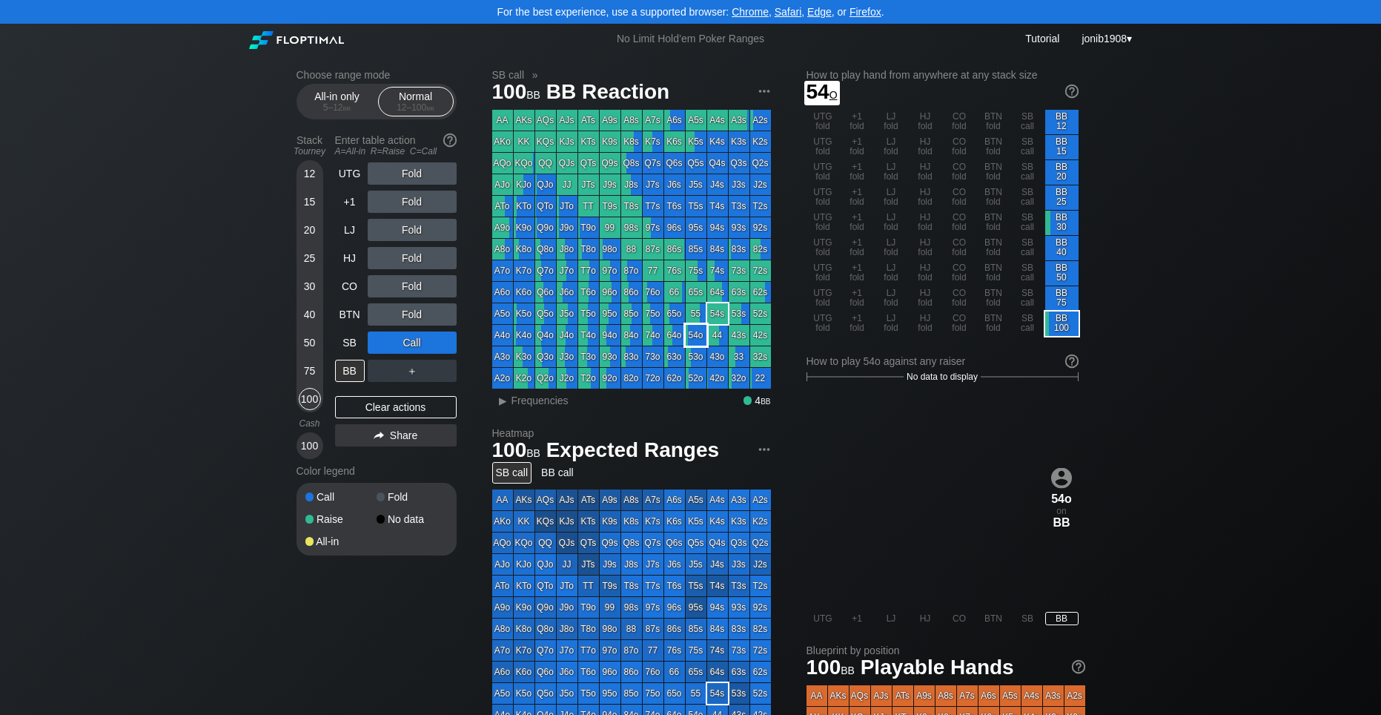
click at [692, 334] on div "54o" at bounding box center [696, 335] width 21 height 21
click at [760, 355] on div "32s" at bounding box center [760, 356] width 21 height 21
